Goal: Transaction & Acquisition: Purchase product/service

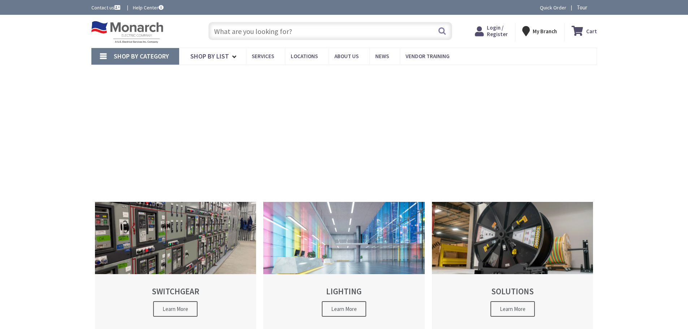
type input "Valentines Ln, [PERSON_NAME][GEOGRAPHIC_DATA], [GEOGRAPHIC_DATA], [GEOGRAPHIC_D…"
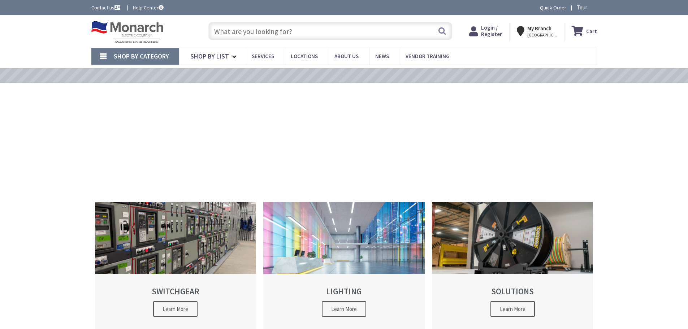
click at [252, 25] on input "text" at bounding box center [330, 31] width 244 height 18
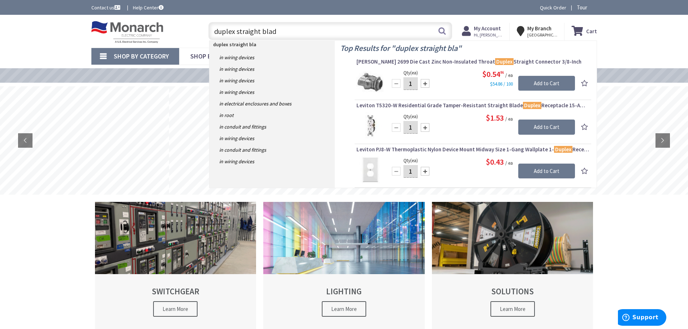
type input "duplex straight blade"
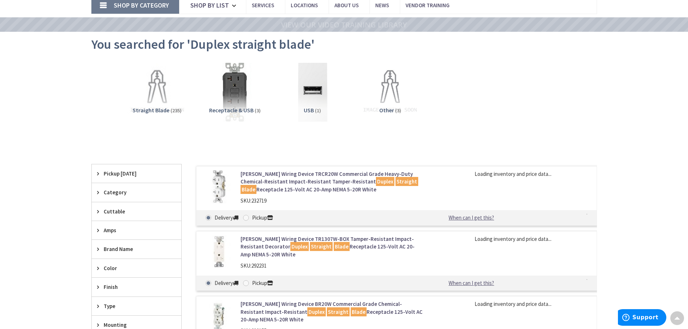
click at [310, 184] on link "Cooper Wiring Device TRCR20W Commercial Grade Heavy-Duty Chemical-Resistant Imp…" at bounding box center [332, 181] width 184 height 23
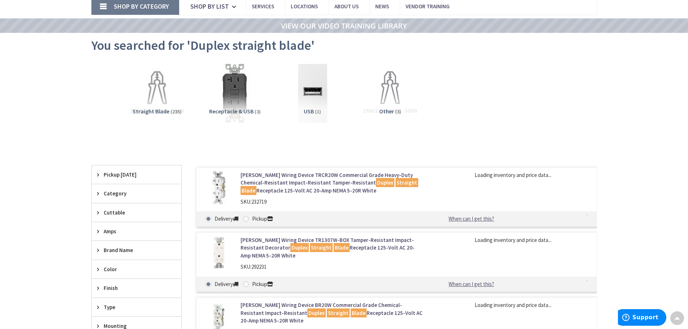
scroll to position [52, 0]
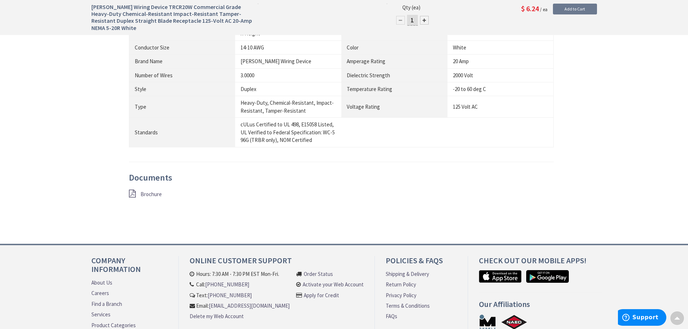
scroll to position [632, 0]
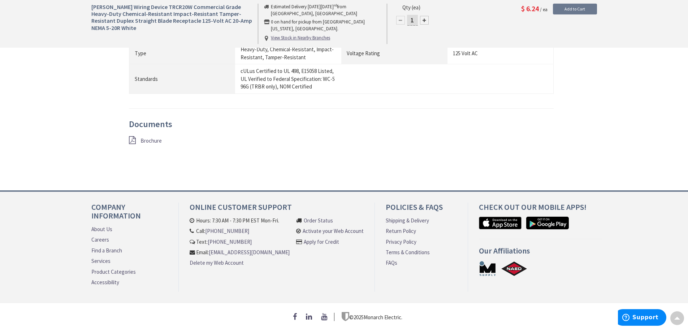
click at [147, 140] on span "Brochure" at bounding box center [150, 140] width 21 height 7
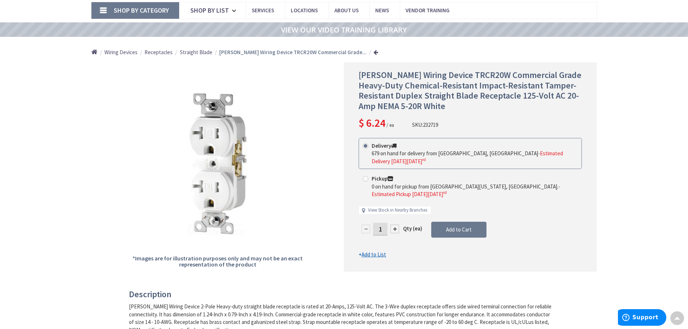
scroll to position [0, 0]
